Goal: Information Seeking & Learning: Compare options

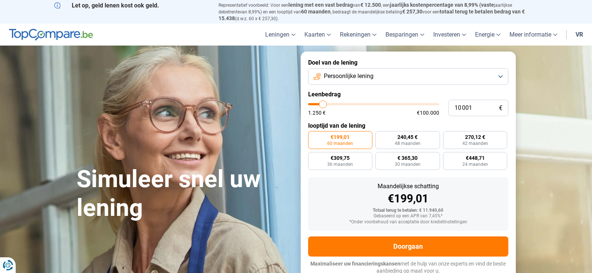
click at [562, 95] on section "Simuleer snel uw lening Simuleer snel uw lening Doel van de lening Persoonlijke…" at bounding box center [296, 167] width 592 height 242
click at [411, 138] on font "240,45 €" at bounding box center [407, 137] width 20 height 6
click at [380, 136] on input "240,45 € 48 maanden" at bounding box center [377, 133] width 5 height 5
radio input "true"
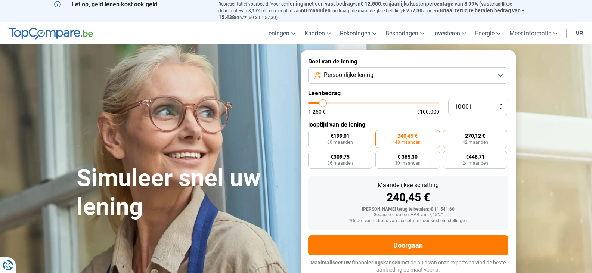
type input "34 500"
type input "34500"
click at [353, 102] on input "range" at bounding box center [373, 103] width 131 height 2
radio input "false"
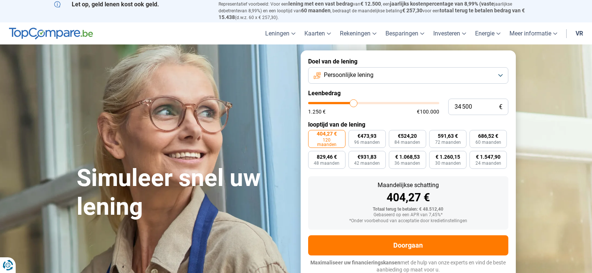
type input "26 250"
type input "26250"
click at [343, 102] on input "range" at bounding box center [373, 103] width 131 height 2
type input "16 000"
type input "16000"
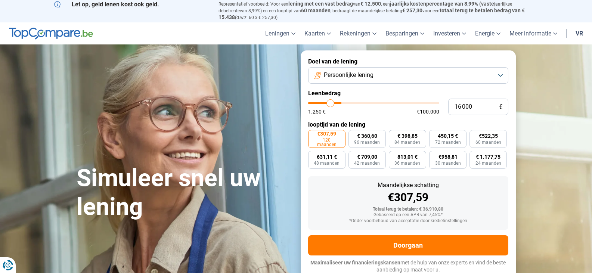
click at [330, 102] on input "range" at bounding box center [373, 103] width 131 height 2
radio input "true"
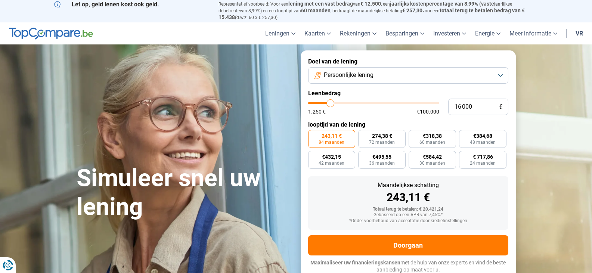
type input "9 000"
type input "9000"
click at [321, 102] on input "range" at bounding box center [373, 103] width 131 height 2
radio input "true"
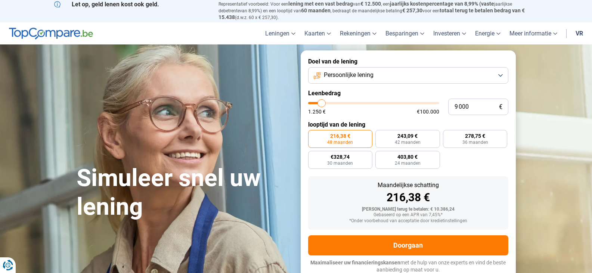
type input "5 000"
type input "5000"
click at [316, 102] on input "range" at bounding box center [373, 103] width 131 height 2
radio input "true"
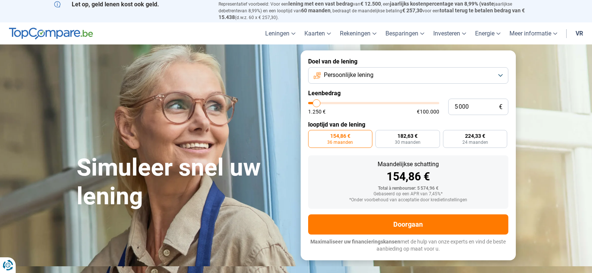
scroll to position [0, 0]
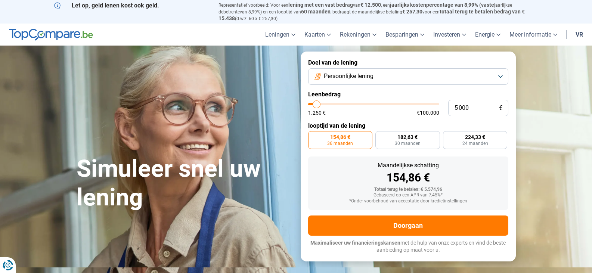
type input "1 250"
type input "1250"
click at [312, 103] on input "range" at bounding box center [373, 104] width 131 height 2
radio input "true"
type input "2 750"
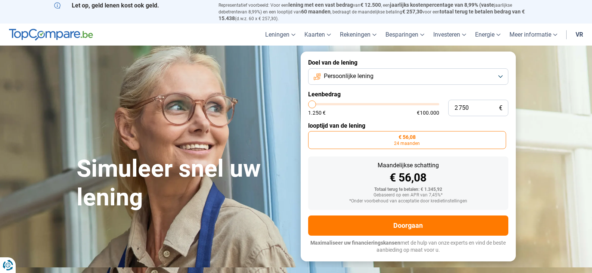
type input "2750"
type input "3 000"
type input "3000"
type input "3 500"
type input "3500"
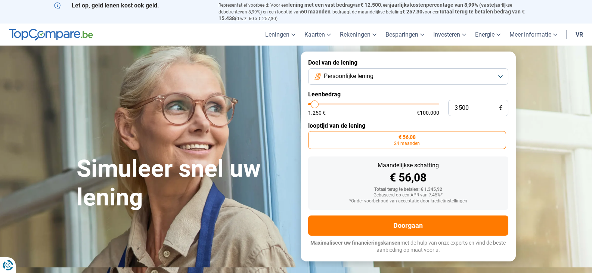
type input "3 750"
type input "3750"
click at [315, 103] on input "range" at bounding box center [373, 104] width 131 height 2
radio input "false"
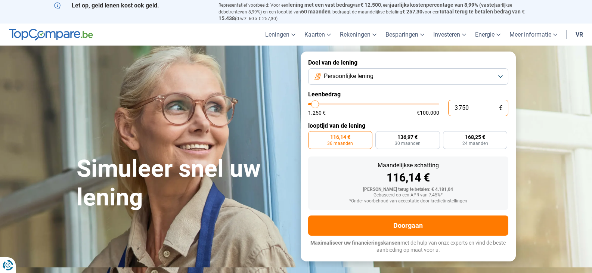
drag, startPoint x: 470, startPoint y: 106, endPoint x: 451, endPoint y: 106, distance: 18.7
click at [451, 106] on input "3 750" at bounding box center [478, 108] width 60 height 16
type input "4"
type input "1250"
type input "40"
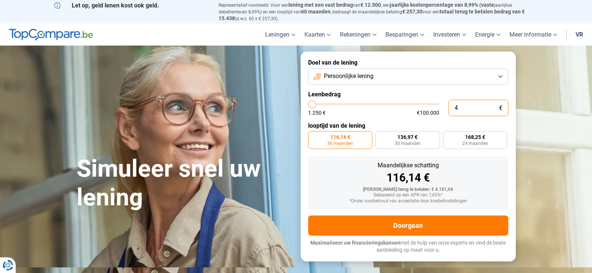
type input "1250"
type input "400"
type input "1250"
type input "1 250"
type input "1250"
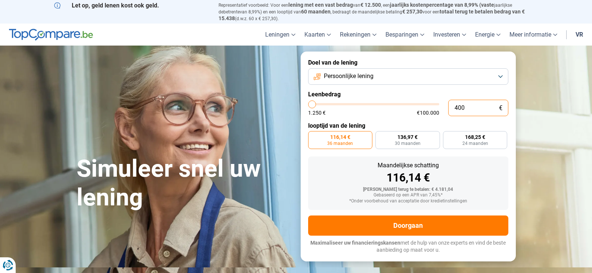
radio input "true"
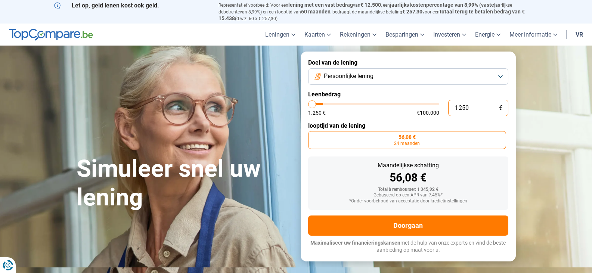
type input "12 500"
type input "12500"
radio input "false"
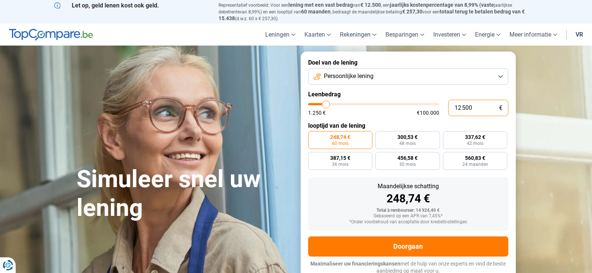
type input "1 250"
type input "1250"
type input "125"
type input "1250"
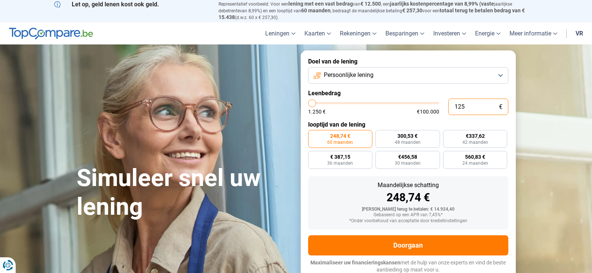
type input "12"
type input "1250"
type input "1"
type input "1250"
type input "0"
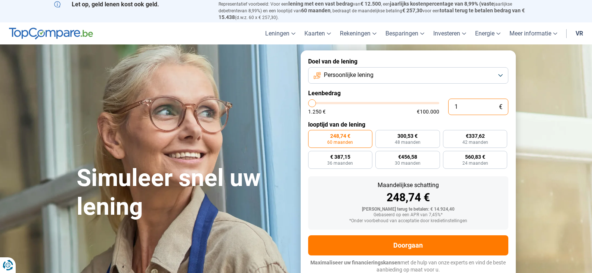
type input "1250"
type input "4"
type input "1250"
type input "40"
type input "1250"
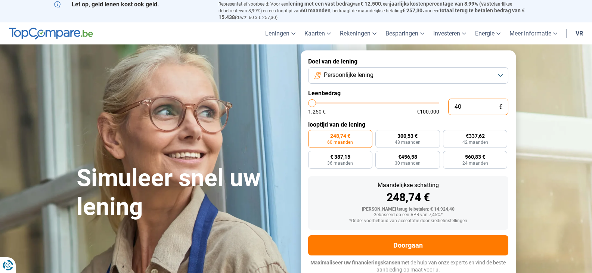
type input "400"
type input "1250"
type input "4 000"
type input "4000"
radio input "true"
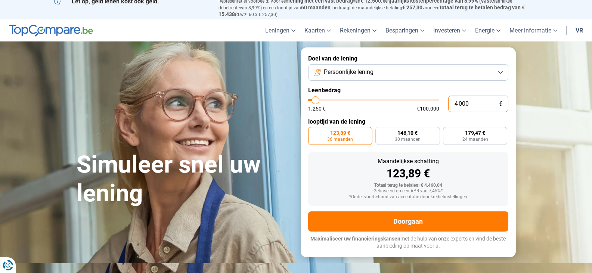
scroll to position [0, 0]
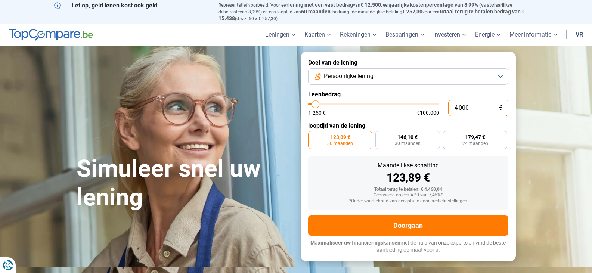
type input "4 000"
click at [500, 76] on button "Persoonlijke lening" at bounding box center [408, 76] width 200 height 16
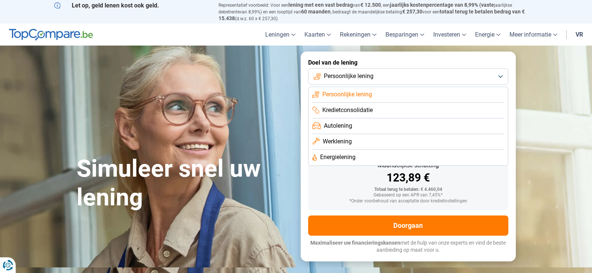
click at [500, 76] on button "Persoonlijke lening" at bounding box center [408, 76] width 200 height 16
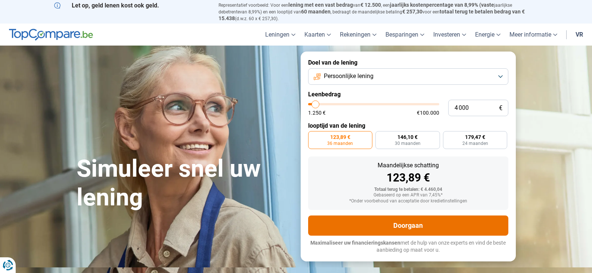
click at [409, 225] on font "Doorgaan" at bounding box center [407, 225] width 29 height 8
